Goal: Task Accomplishment & Management: Use online tool/utility

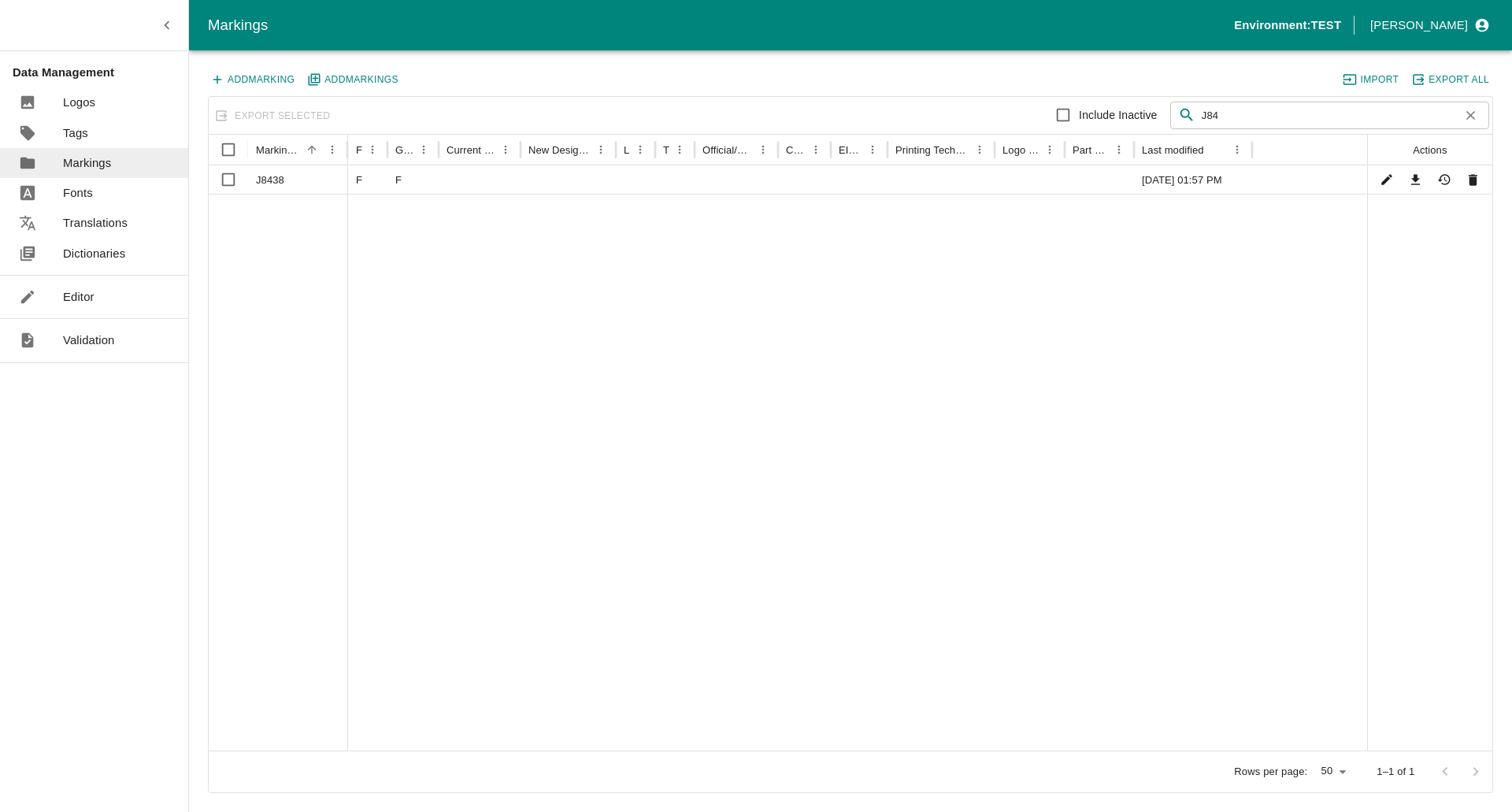
click at [1473, 118] on icon "button" at bounding box center [1471, 115] width 15 height 15
type input "J84"
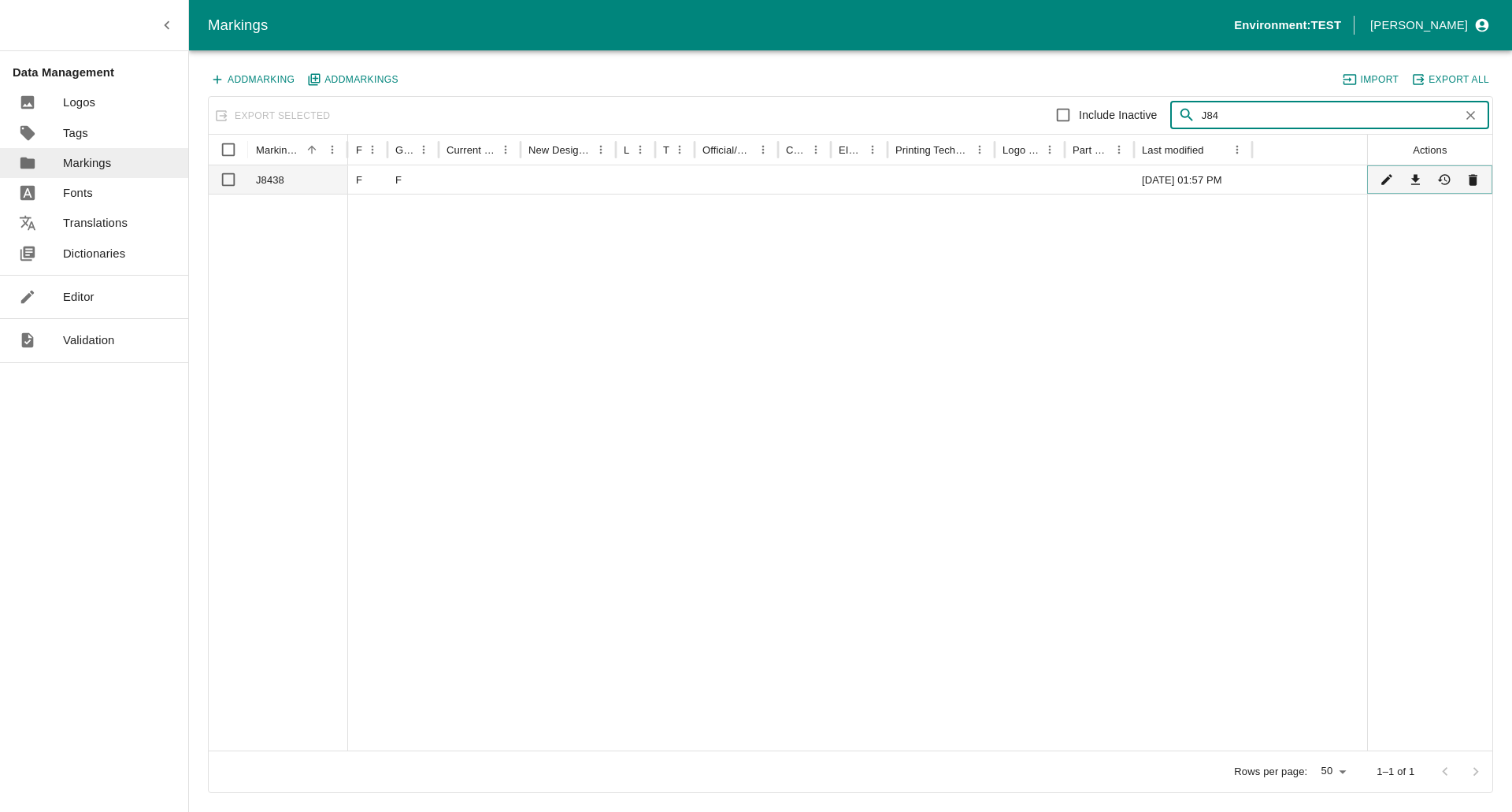
click at [1446, 185] on icon "Show History" at bounding box center [1444, 180] width 12 height 11
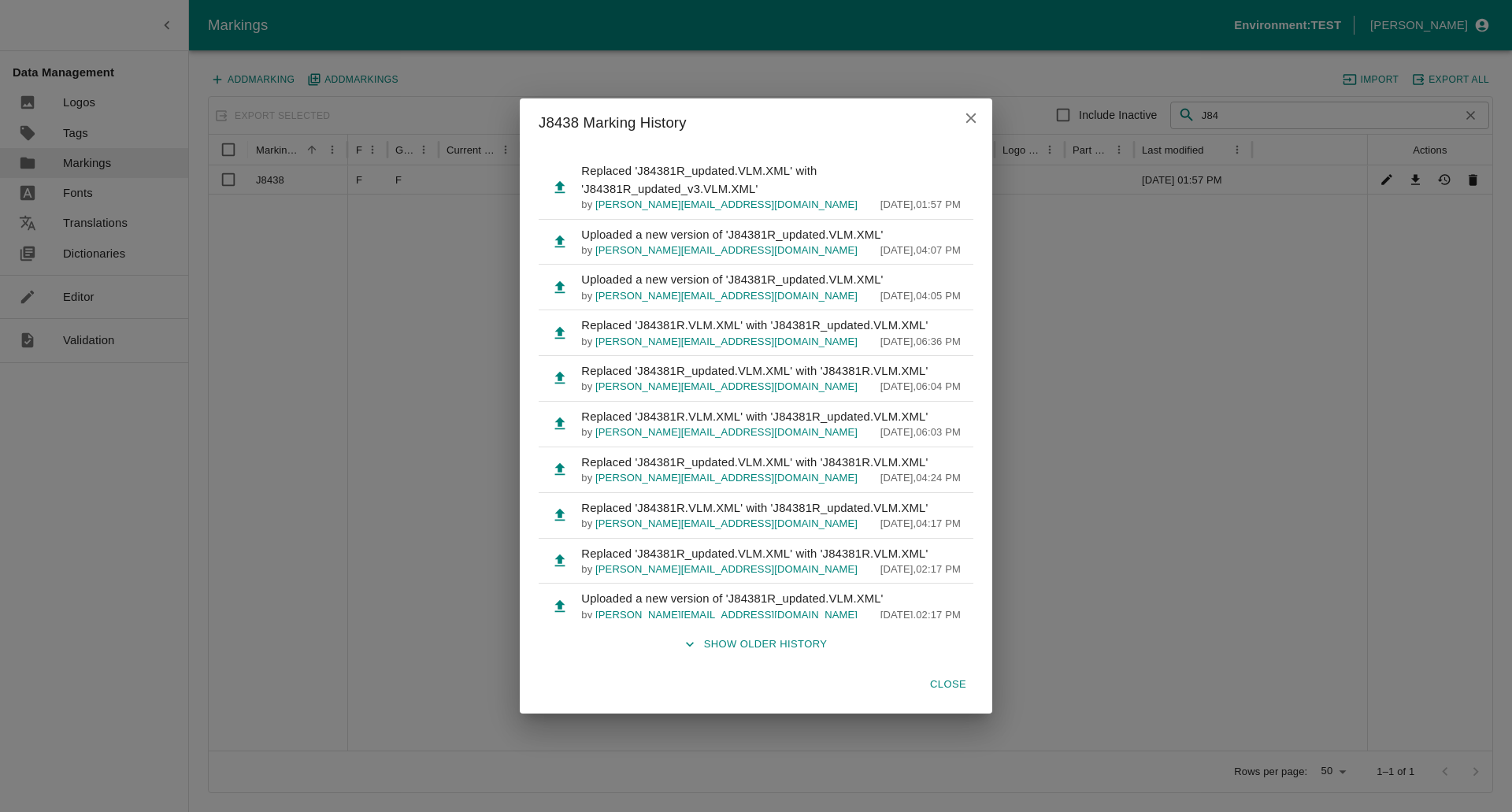
drag, startPoint x: 970, startPoint y: 119, endPoint x: 983, endPoint y: 119, distance: 13.0
click at [970, 118] on icon "close" at bounding box center [971, 118] width 17 height 17
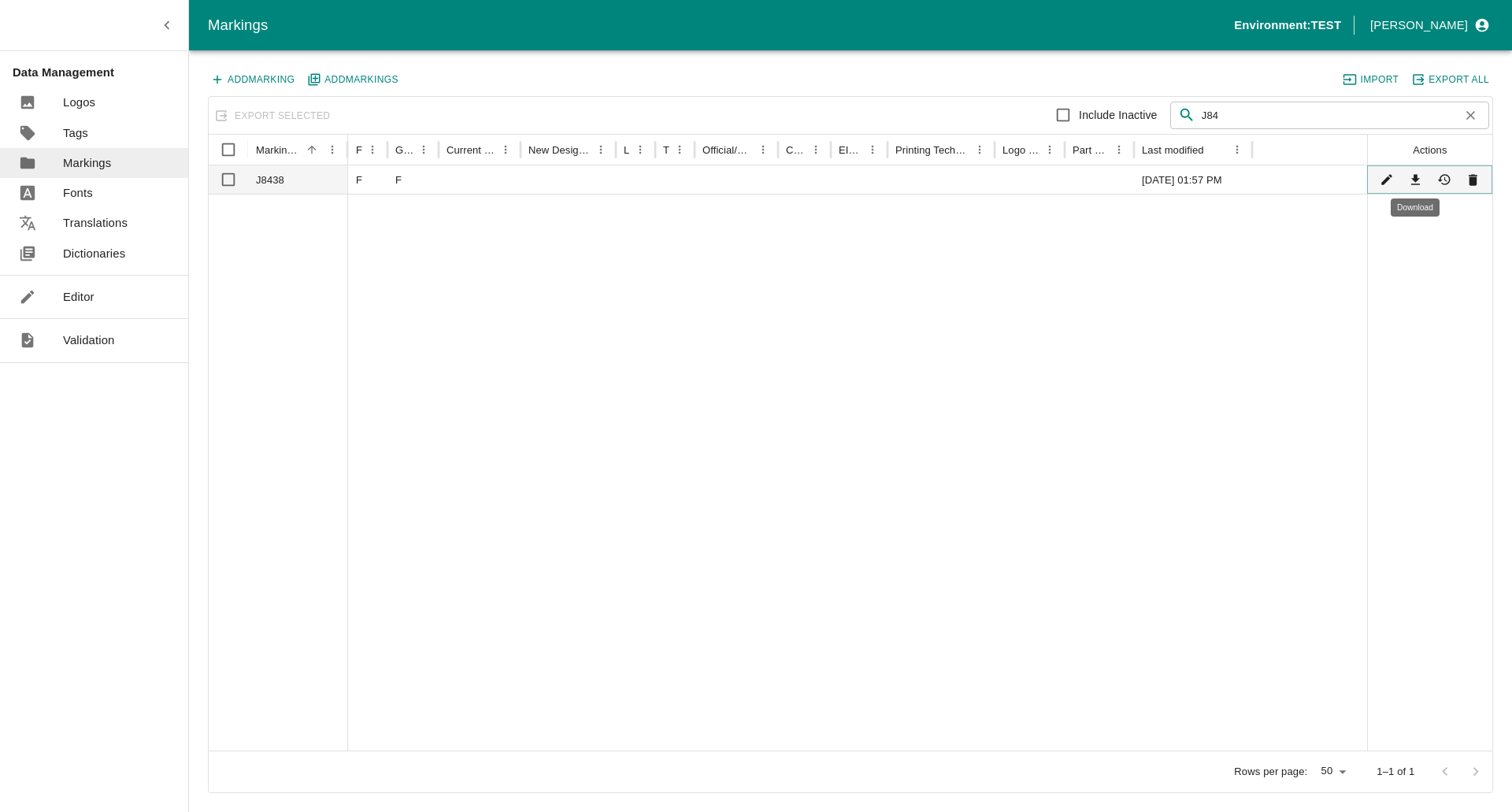
click at [1412, 185] on icon "Download" at bounding box center [1416, 180] width 15 height 15
drag, startPoint x: 1058, startPoint y: 410, endPoint x: 1049, endPoint y: 420, distance: 13.5
click at [1058, 410] on div at bounding box center [857, 473] width 1020 height 557
click at [69, 307] on link "Editor" at bounding box center [94, 297] width 189 height 30
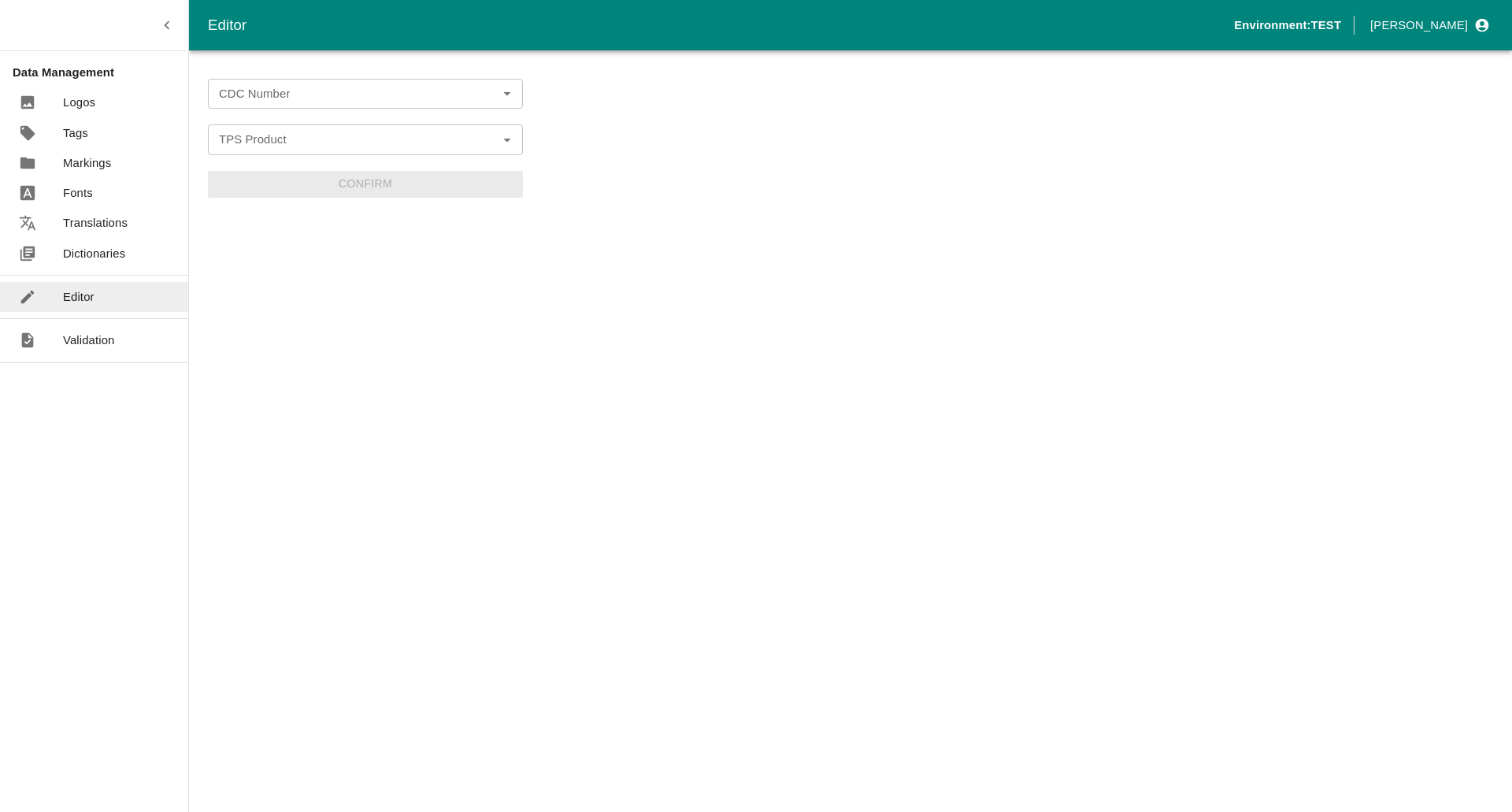
click at [337, 110] on form "CDC Number CDC Number TPS Product TPS Product Confirm" at bounding box center [366, 138] width 315 height 119
click at [330, 98] on input "CDC Number" at bounding box center [353, 94] width 280 height 21
paste input "UK Cattle Official Replacement Test"
type input "UK Cattle Official Replacement Test"
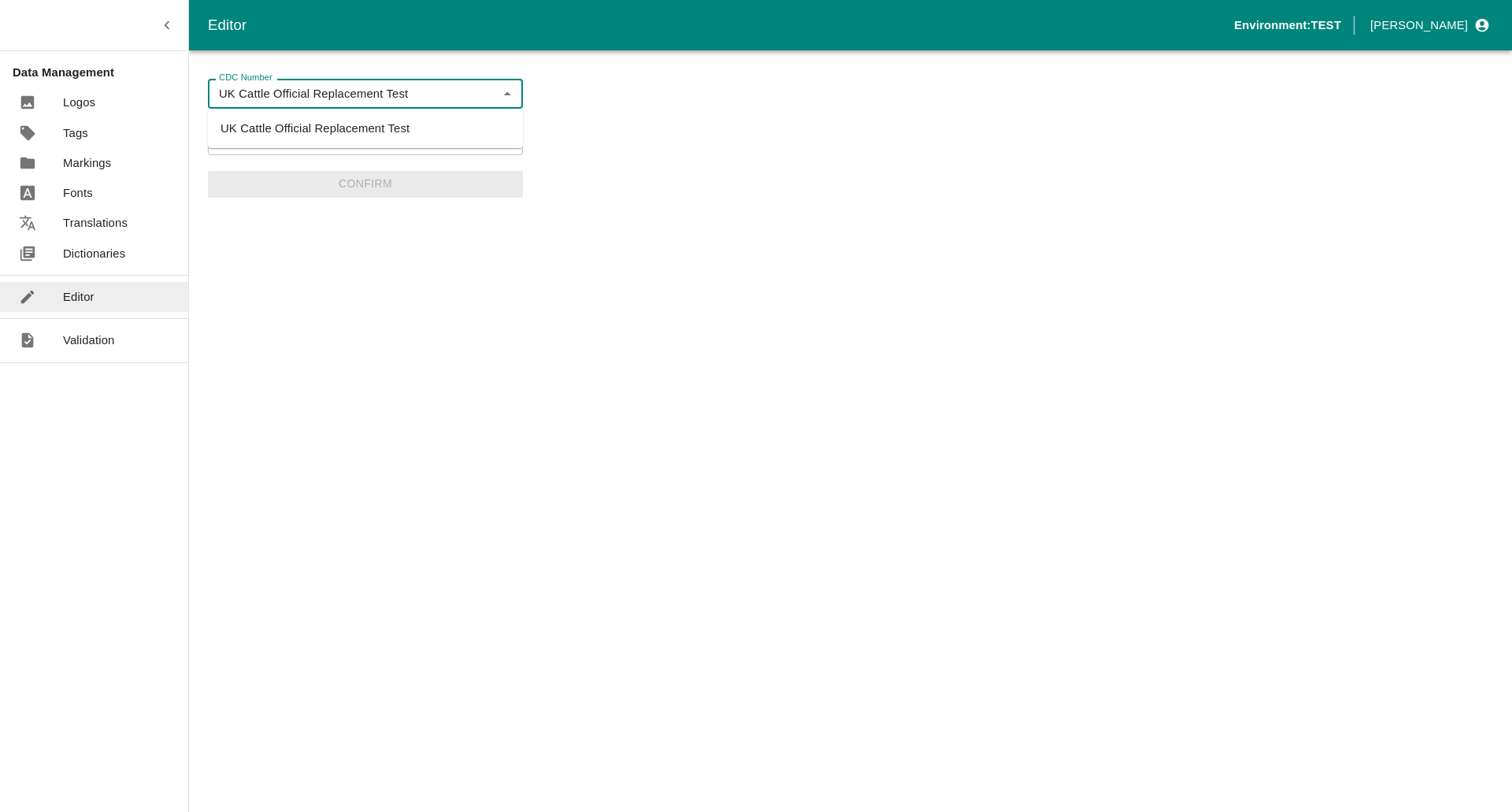
drag, startPoint x: 322, startPoint y: 109, endPoint x: 314, endPoint y: 118, distance: 12.0
click at [317, 114] on ul "UK Cattle Official Replacement Test" at bounding box center [366, 128] width 315 height 39
click at [311, 126] on li "UK Cattle Official Replacement Test" at bounding box center [366, 128] width 315 height 27
click at [311, 126] on div "TPS Product" at bounding box center [366, 140] width 315 height 30
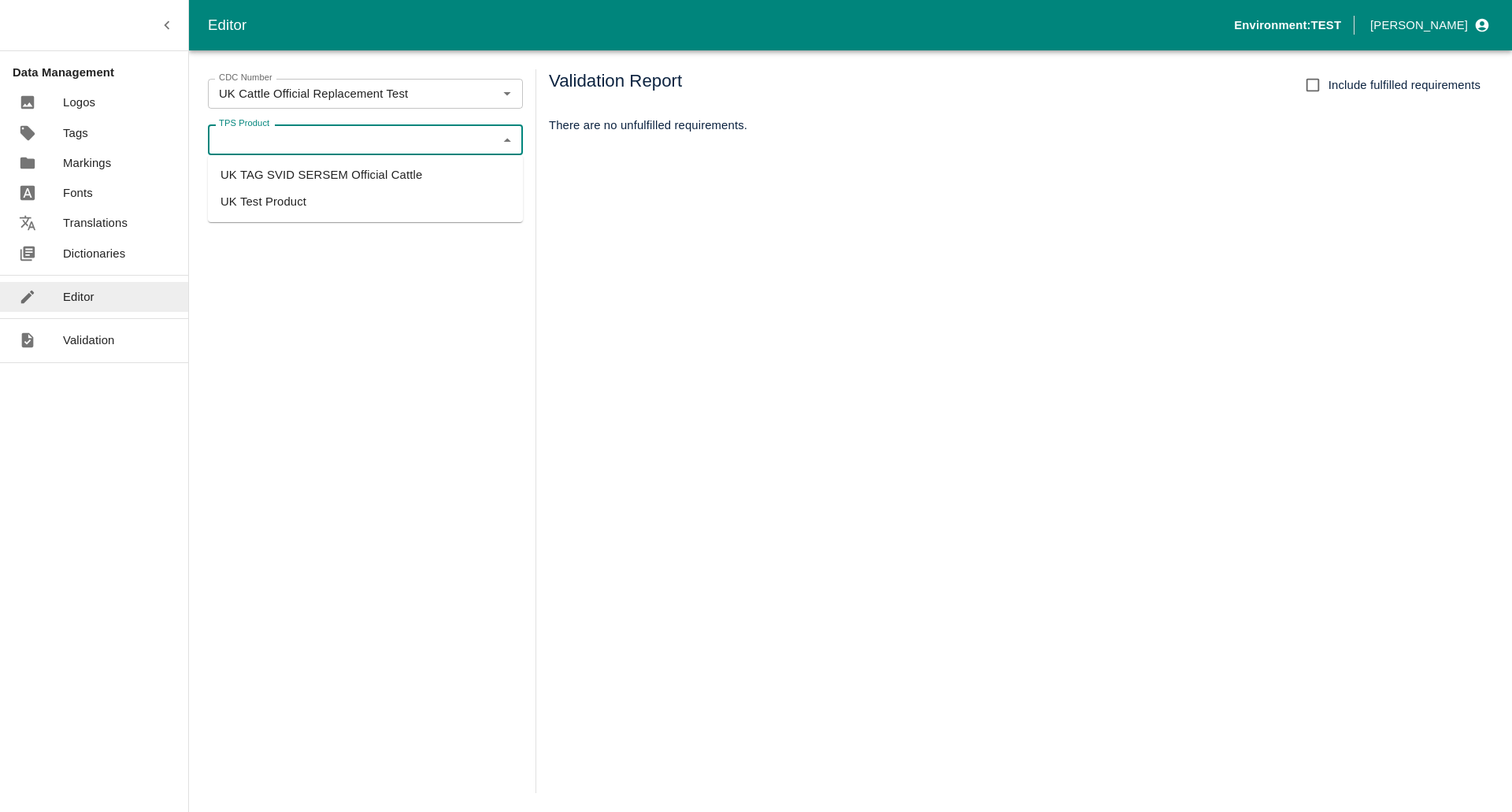
click at [306, 173] on li "UK TAG SVID SERSEM Official Cattle" at bounding box center [366, 174] width 315 height 27
type input "UK TAG SVID SERSEM Official Cattle"
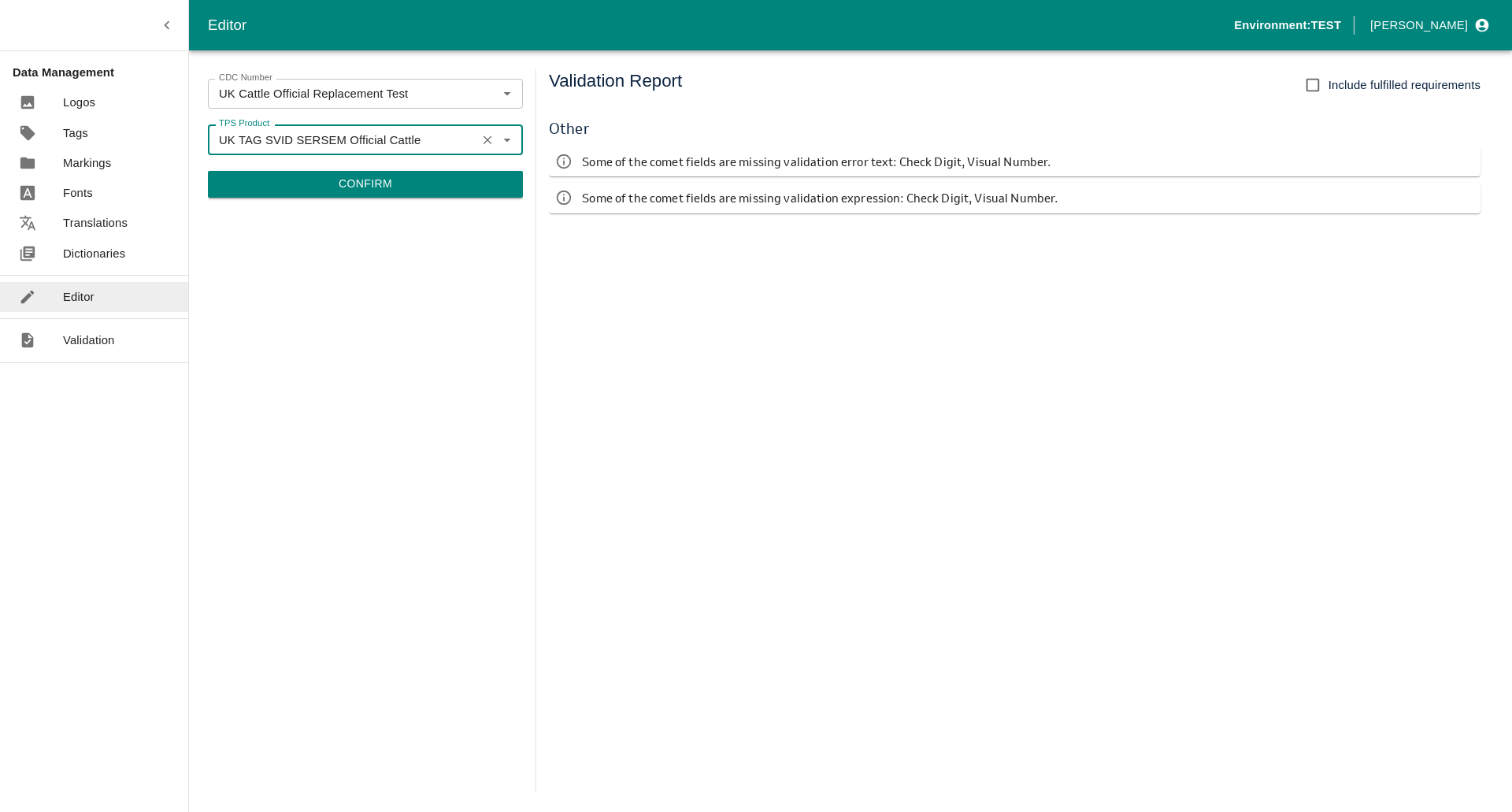
click at [358, 188] on button "Confirm" at bounding box center [366, 184] width 315 height 27
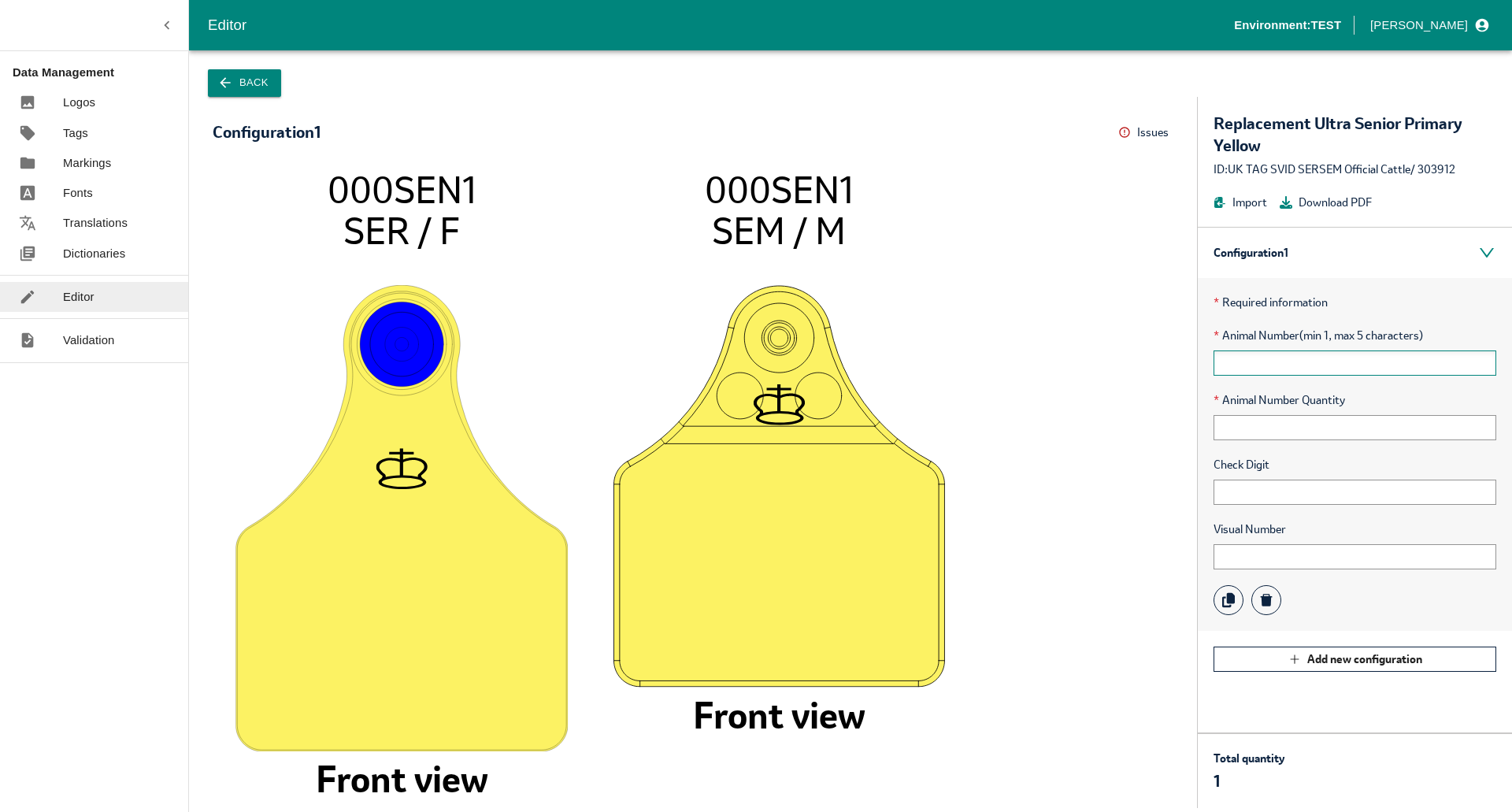
click at [1253, 356] on input "text" at bounding box center [1354, 363] width 282 height 25
type input "12345"
type input "1"
type input "123"
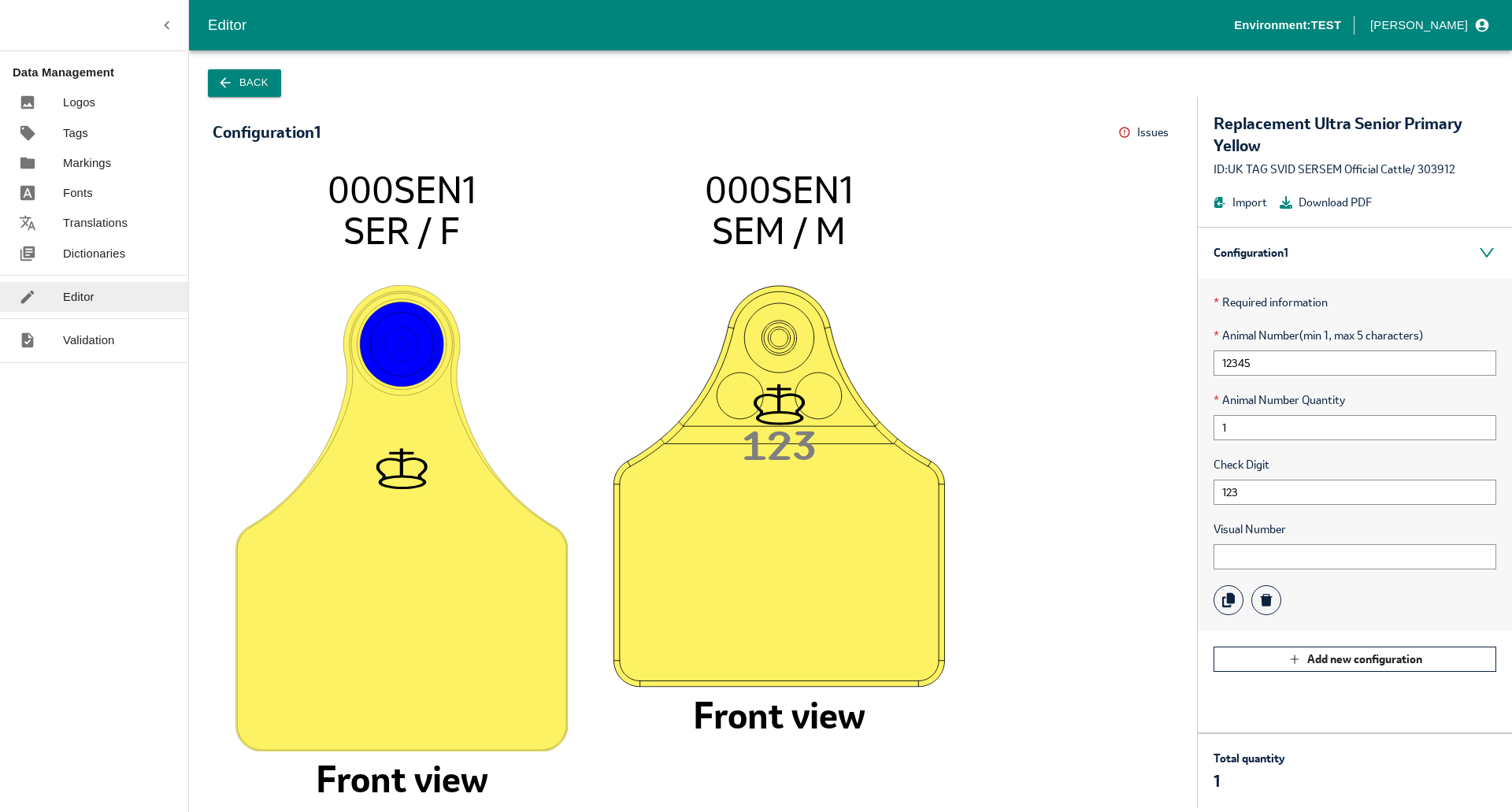
click at [1254, 504] on div "* Required information * Animal Number (min 1, max 5 characters) 12345 * Animal…" at bounding box center [1354, 454] width 314 height 353
click at [1253, 499] on input "123" at bounding box center [1354, 491] width 282 height 25
click at [1234, 557] on input "text" at bounding box center [1354, 556] width 282 height 25
type input "88888"
click at [1016, 594] on icon "000SEN1 SER / F Front view 12 3 8888 8 000SEN1 SEM / M Front view" at bounding box center [693, 480] width 930 height 624
